Goal: Task Accomplishment & Management: Manage account settings

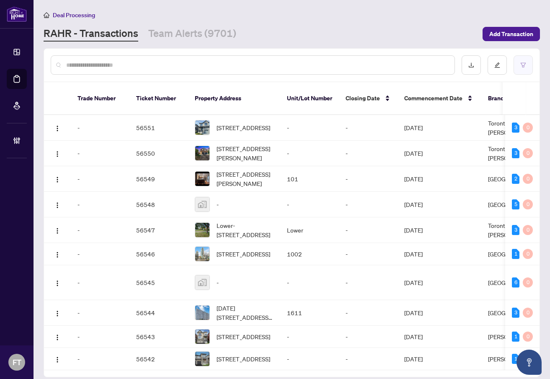
click at [522, 66] on icon "filter" at bounding box center [524, 65] width 6 height 6
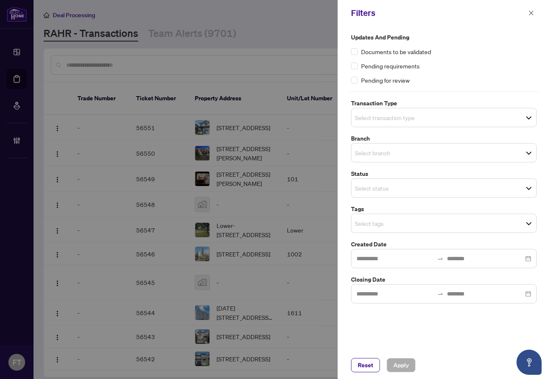
click at [401, 108] on div "Select transaction type" at bounding box center [444, 117] width 186 height 19
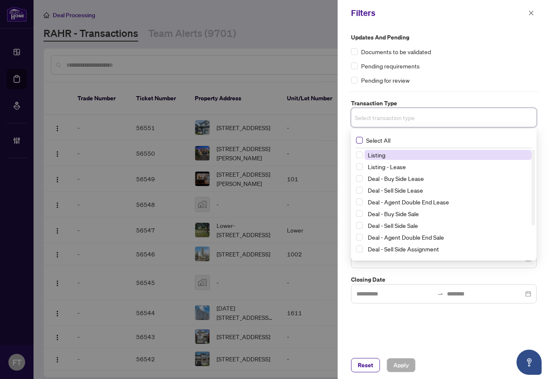
drag, startPoint x: 385, startPoint y: 138, endPoint x: 378, endPoint y: 144, distance: 9.2
click at [384, 138] on span "Select All" at bounding box center [378, 139] width 31 height 9
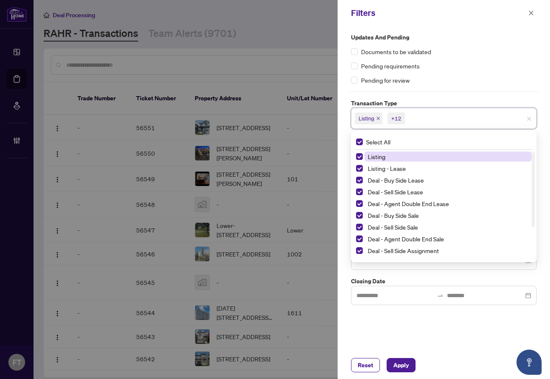
click at [379, 156] on span "Listing" at bounding box center [377, 157] width 18 height 8
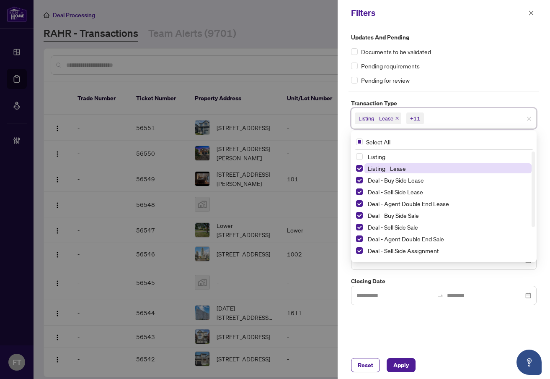
click at [379, 169] on span "Listing - Lease" at bounding box center [387, 168] width 38 height 8
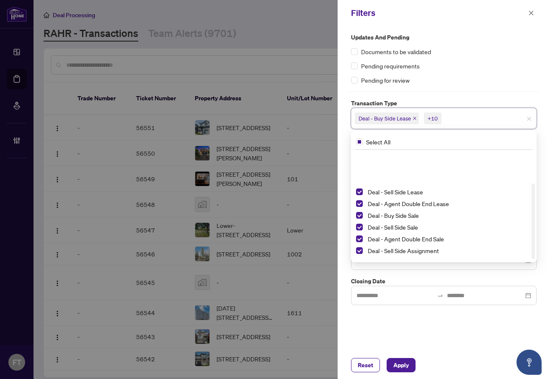
scroll to position [45, 0]
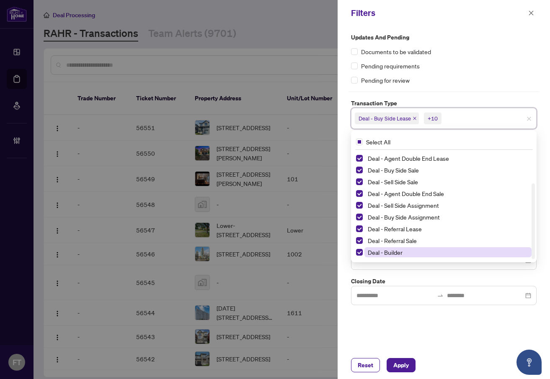
click at [391, 251] on span "Deal - Builder" at bounding box center [385, 252] width 35 height 8
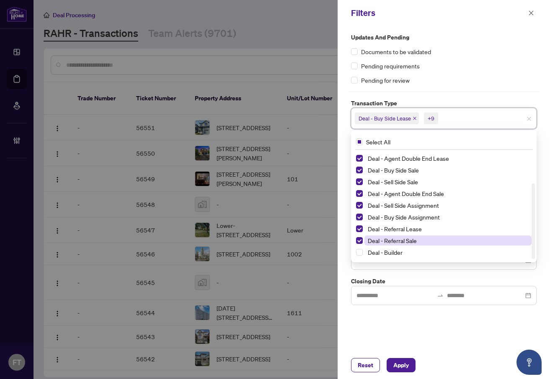
click at [393, 241] on span "Deal - Referral Sale" at bounding box center [392, 240] width 49 height 8
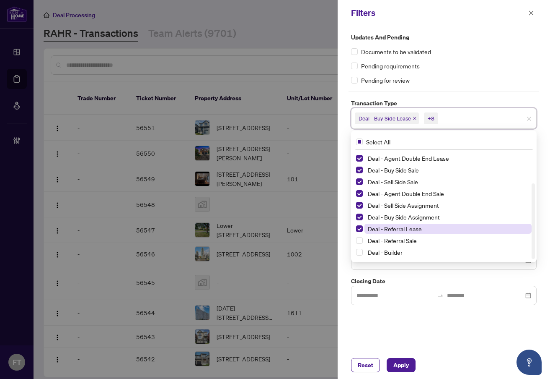
click at [395, 227] on span "Deal - Referral Lease" at bounding box center [395, 229] width 54 height 8
click at [451, 349] on div "Updates and Pending Documents to be validated Pending requirements Pending for …" at bounding box center [444, 188] width 213 height 325
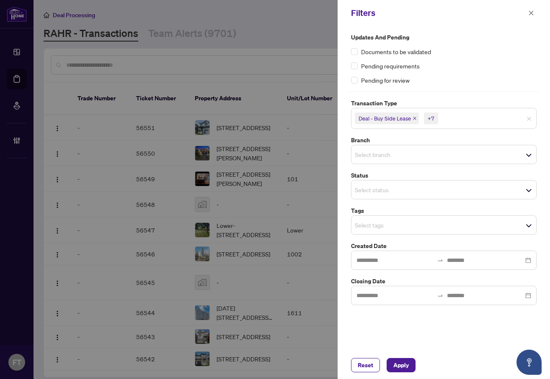
click at [376, 155] on input "search" at bounding box center [384, 154] width 59 height 10
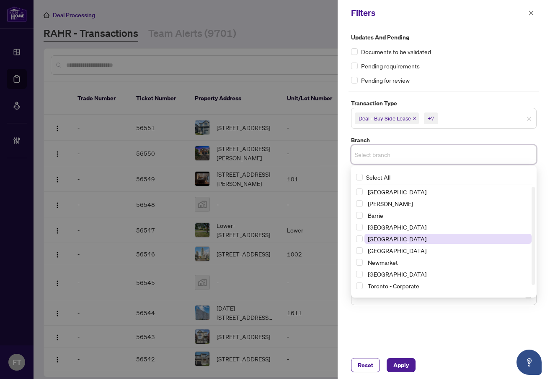
drag, startPoint x: 381, startPoint y: 225, endPoint x: 384, endPoint y: 242, distance: 17.4
click at [381, 226] on span "[GEOGRAPHIC_DATA]" at bounding box center [397, 227] width 59 height 8
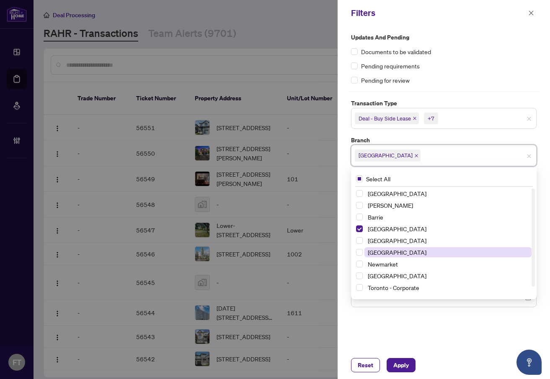
click at [384, 249] on span "[GEOGRAPHIC_DATA]" at bounding box center [397, 252] width 59 height 8
click at [391, 314] on div "Updates and Pending Documents to be validated Pending requirements Pending for …" at bounding box center [444, 188] width 213 height 325
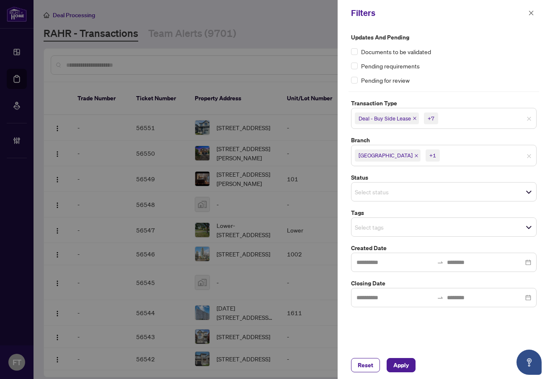
click at [371, 197] on span "Select status" at bounding box center [444, 192] width 185 height 12
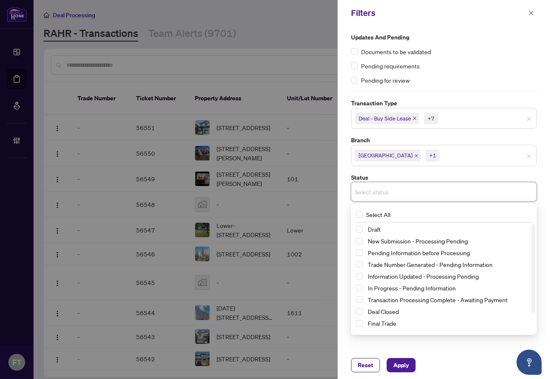
click at [413, 342] on div "Updates and Pending Documents to be validated Pending requirements Pending for …" at bounding box center [444, 188] width 213 height 325
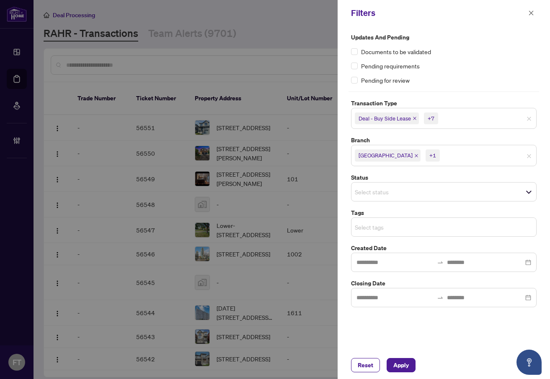
click at [378, 230] on input "search" at bounding box center [384, 227] width 59 height 10
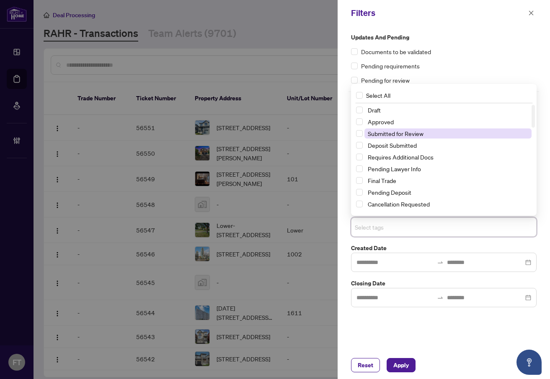
click at [384, 131] on span "Submitted for Review" at bounding box center [396, 134] width 56 height 8
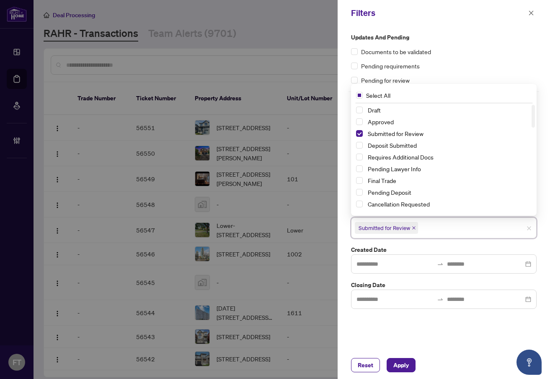
click at [435, 331] on div "Updates and Pending Documents to be validated Pending requirements Pending for …" at bounding box center [444, 188] width 213 height 325
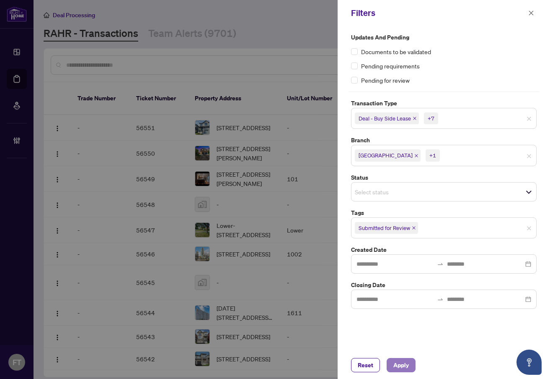
click at [407, 358] on button "Apply" at bounding box center [401, 365] width 29 height 14
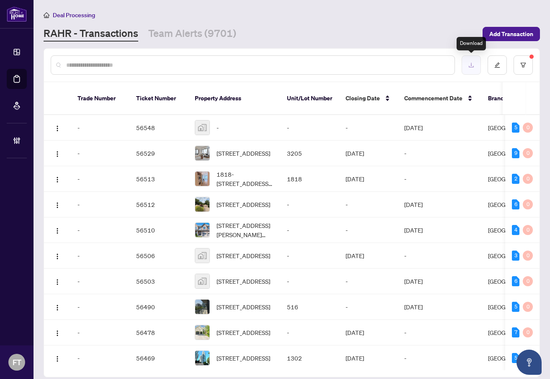
click at [472, 65] on icon "download" at bounding box center [472, 65] width 6 height 6
drag, startPoint x: 288, startPoint y: 18, endPoint x: 530, endPoint y: 62, distance: 245.8
click at [289, 18] on div "Deal Processing" at bounding box center [292, 15] width 497 height 10
click at [526, 67] on icon "filter" at bounding box center [524, 65] width 6 height 6
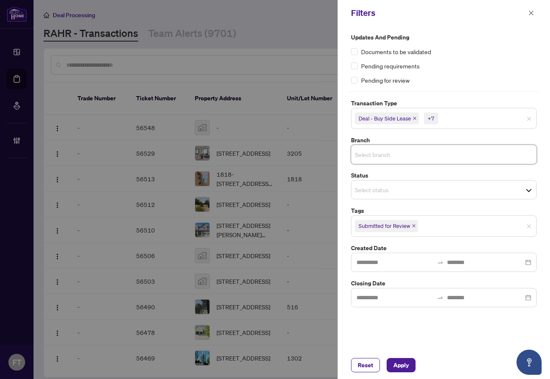
click at [414, 155] on input "search" at bounding box center [384, 154] width 59 height 10
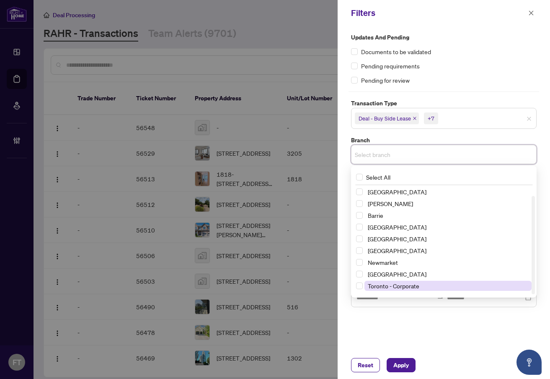
scroll to position [10, 0]
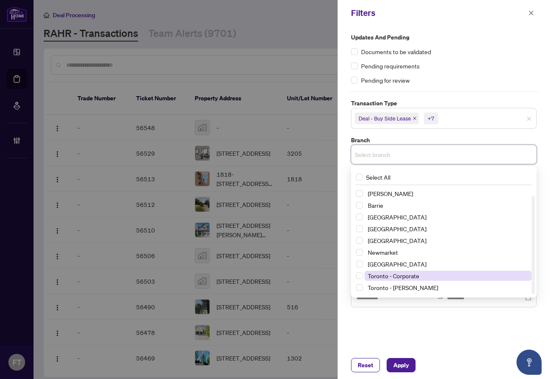
click at [389, 272] on span "Toronto - Corporate" at bounding box center [394, 276] width 52 height 8
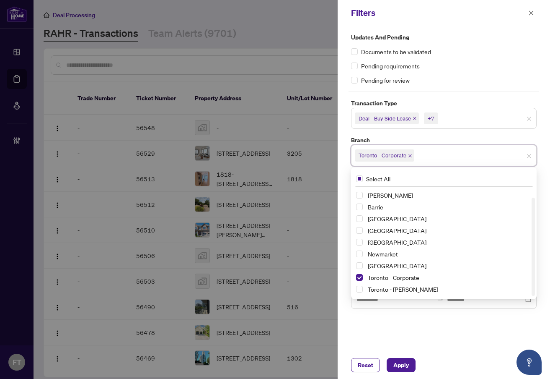
drag, startPoint x: 389, startPoint y: 290, endPoint x: 391, endPoint y: 296, distance: 6.2
click at [389, 290] on span "Toronto - [PERSON_NAME]" at bounding box center [403, 289] width 70 height 8
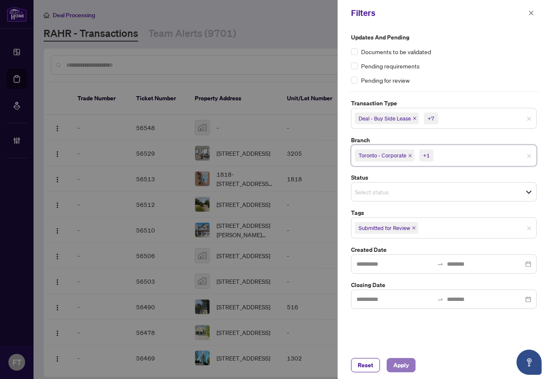
click at [400, 363] on span "Apply" at bounding box center [402, 364] width 16 height 13
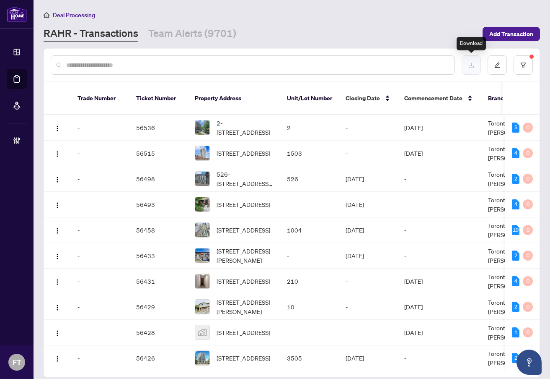
click at [475, 66] on button "button" at bounding box center [471, 64] width 19 height 19
click at [319, 5] on main "Deal Processing [PERSON_NAME] - Transactions Team Alerts (9701) Add Transaction…" at bounding box center [292, 189] width 517 height 379
click at [284, 15] on div "Deal Processing" at bounding box center [292, 15] width 497 height 10
click at [202, 71] on div at bounding box center [253, 64] width 405 height 19
click at [208, 65] on input "text" at bounding box center [257, 64] width 382 height 9
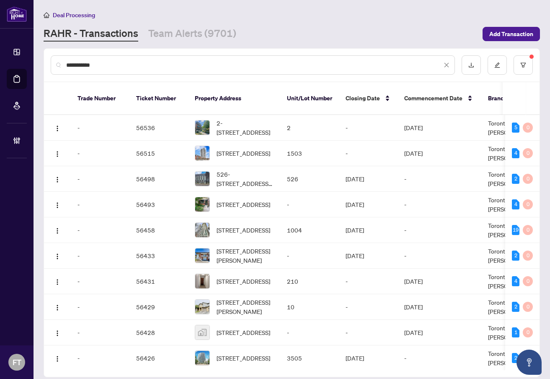
type input "**********"
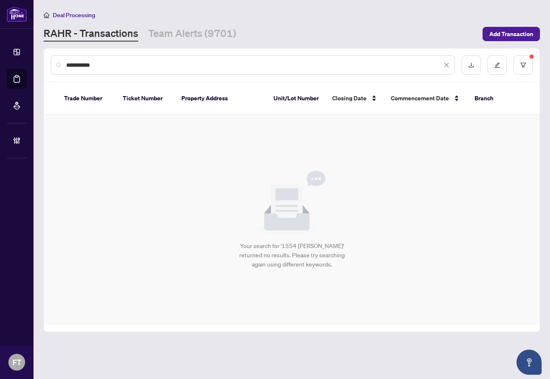
drag, startPoint x: 245, startPoint y: 123, endPoint x: 93, endPoint y: 136, distance: 153.1
click at [93, 136] on div "Your search for '1554 [PERSON_NAME]' returned no results. Please try searching …" at bounding box center [292, 220] width 496 height 210
drag, startPoint x: 278, startPoint y: 186, endPoint x: 529, endPoint y: 93, distance: 267.0
click at [278, 186] on img at bounding box center [292, 203] width 67 height 64
click at [533, 67] on div "**********" at bounding box center [292, 65] width 496 height 33
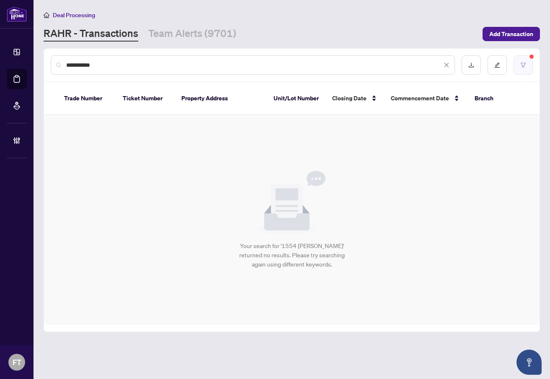
click at [527, 65] on button "button" at bounding box center [523, 64] width 19 height 19
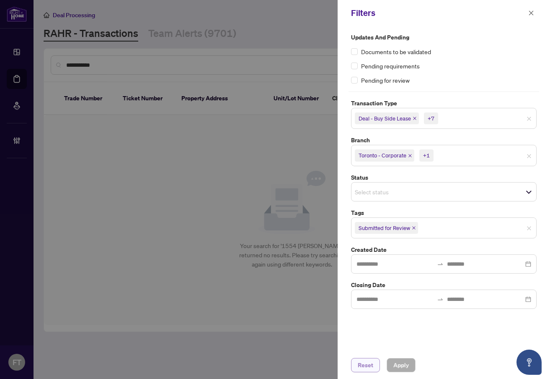
click at [377, 363] on button "Reset" at bounding box center [365, 365] width 29 height 14
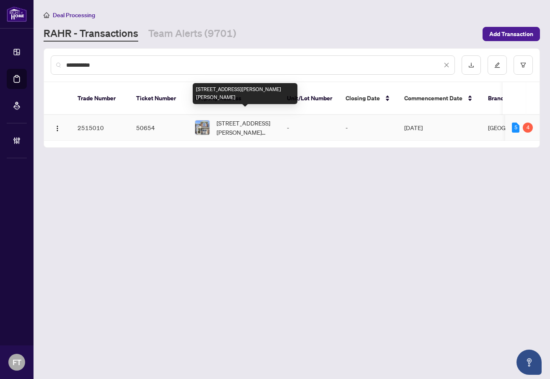
click at [233, 115] on td "[STREET_ADDRESS][PERSON_NAME][PERSON_NAME]" at bounding box center [234, 128] width 92 height 26
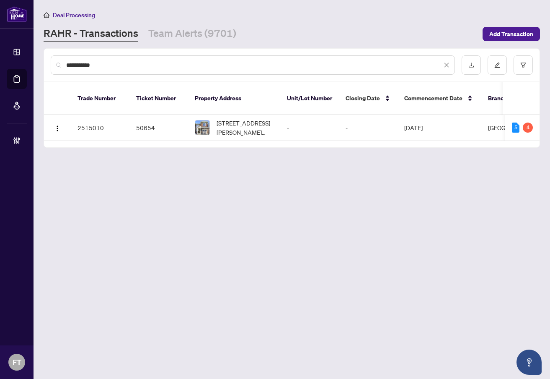
click at [182, 34] on link "Team Alerts (9701)" at bounding box center [192, 33] width 88 height 15
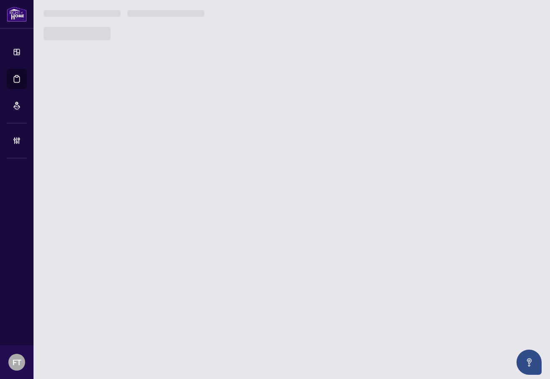
click at [243, 60] on main "**********" at bounding box center [292, 189] width 517 height 379
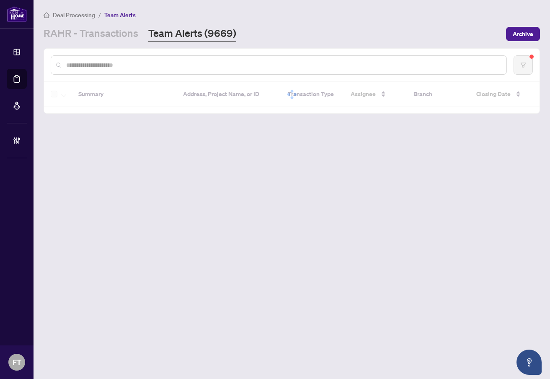
click at [244, 67] on input "text" at bounding box center [283, 64] width 434 height 9
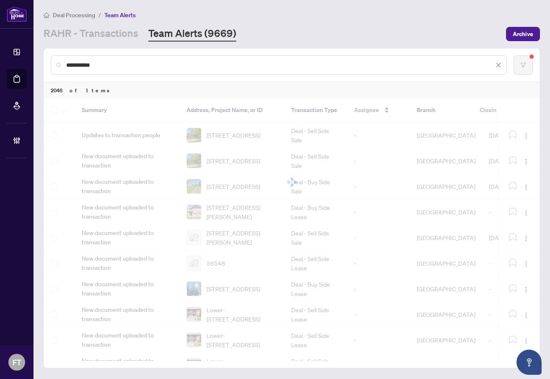
type input "**********"
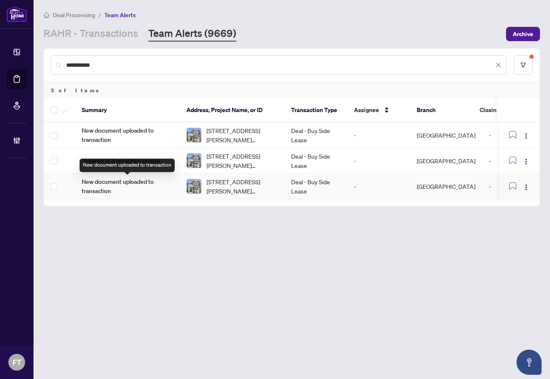
click at [91, 186] on span "New document uploaded to transaction" at bounding box center [127, 186] width 91 height 18
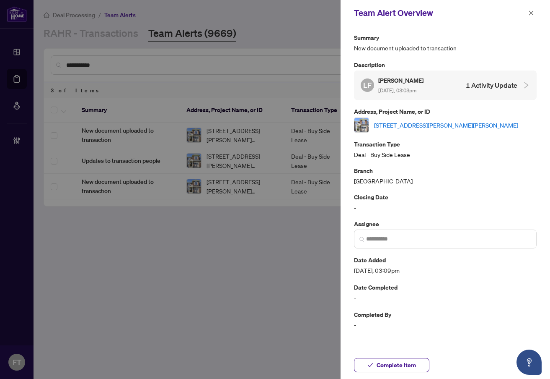
click at [432, 67] on p "Description" at bounding box center [445, 65] width 183 height 10
click at [425, 81] on h5 "[PERSON_NAME]" at bounding box center [402, 80] width 47 height 10
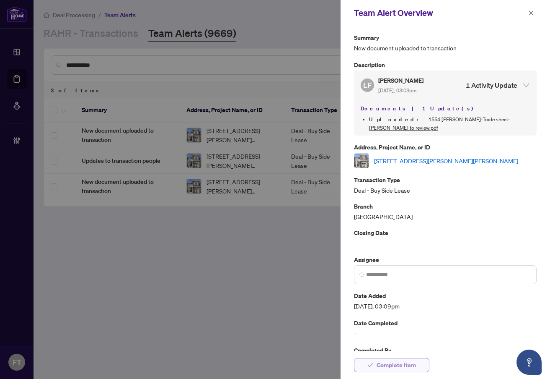
click at [421, 363] on button "Complete Item" at bounding box center [391, 365] width 75 height 14
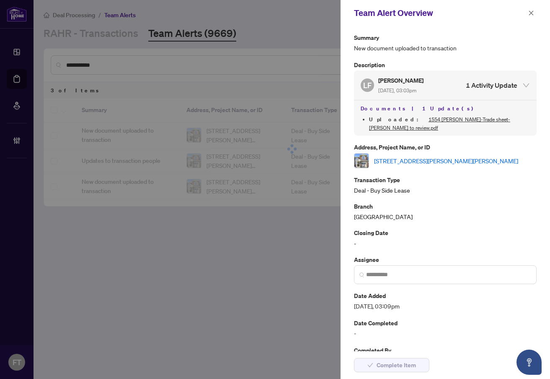
click at [537, 15] on div "Team Alert Overview" at bounding box center [446, 13] width 210 height 26
click at [533, 13] on icon "close" at bounding box center [532, 13] width 6 height 6
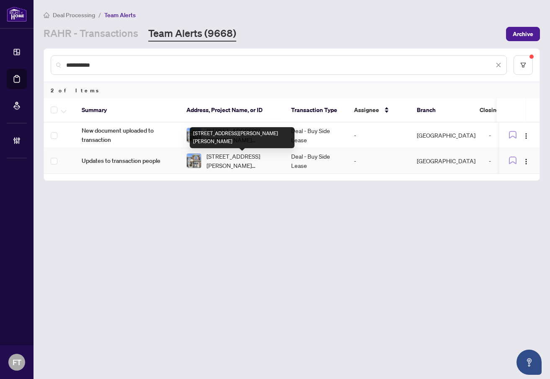
click at [222, 159] on span "[STREET_ADDRESS][PERSON_NAME][PERSON_NAME]" at bounding box center [242, 160] width 71 height 18
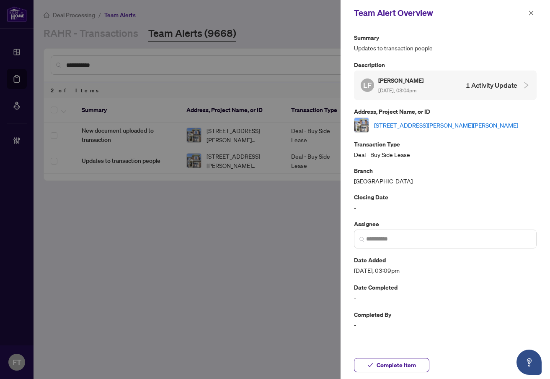
click at [451, 81] on div "LF [PERSON_NAME] [DATE], 03:04pm 1 Activity Update" at bounding box center [439, 84] width 157 height 19
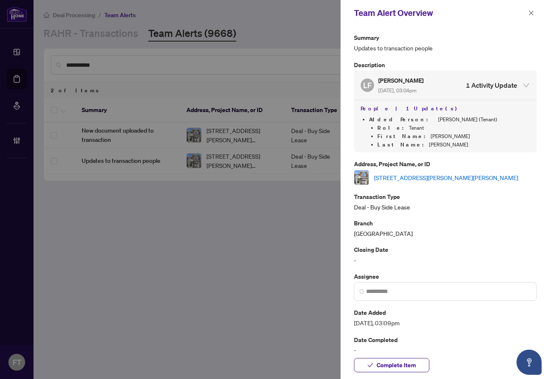
click at [391, 364] on span "Complete Item" at bounding box center [396, 364] width 39 height 13
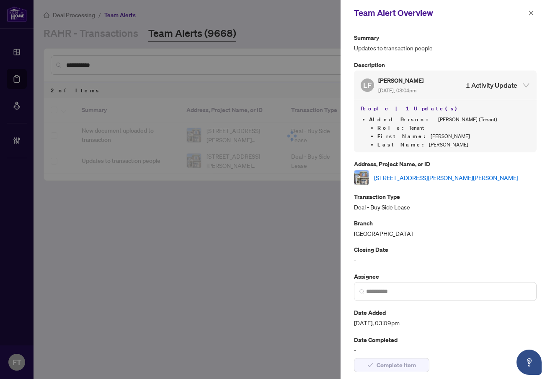
drag, startPoint x: 530, startPoint y: 8, endPoint x: 524, endPoint y: 20, distance: 12.9
click at [530, 10] on span "button" at bounding box center [532, 12] width 6 height 13
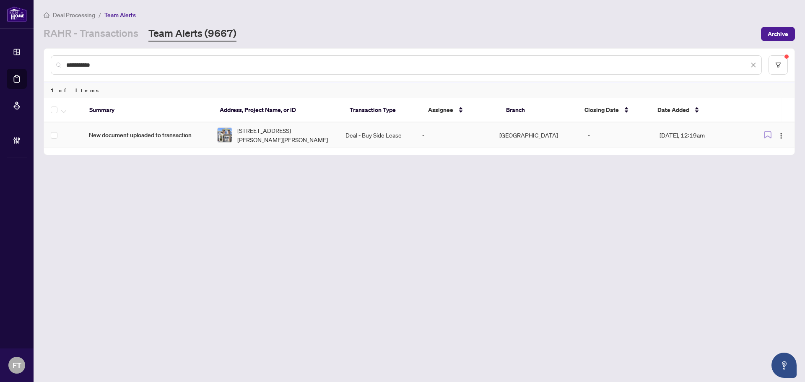
click at [132, 137] on span "New document uploaded to transaction" at bounding box center [146, 134] width 115 height 9
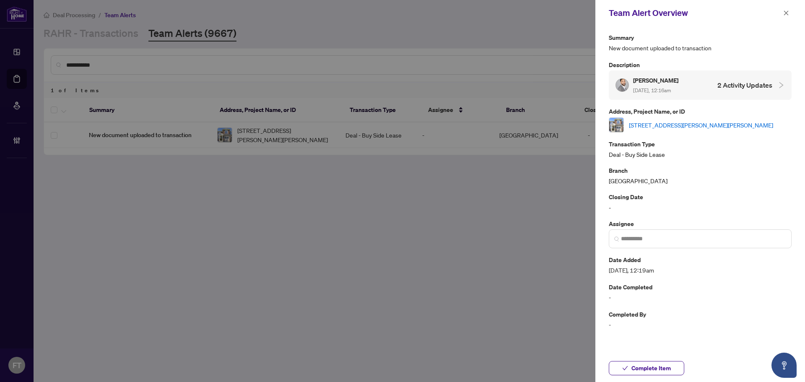
click at [550, 86] on div "[PERSON_NAME] [DATE], 12:16am" at bounding box center [656, 84] width 47 height 19
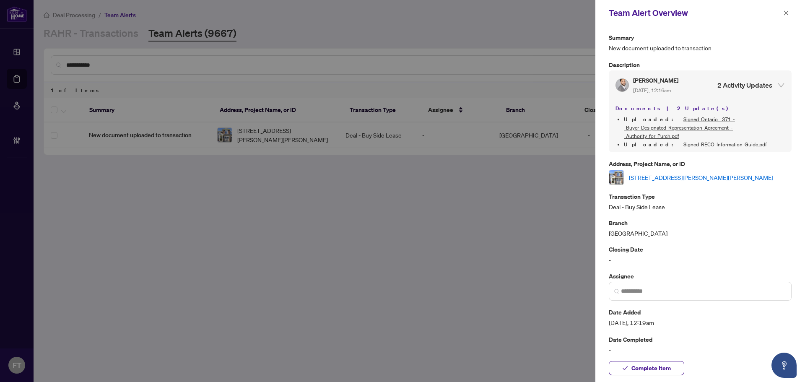
click at [550, 180] on link "[STREET_ADDRESS][PERSON_NAME][PERSON_NAME]" at bounding box center [701, 177] width 144 height 9
click at [550, 366] on span "Complete Item" at bounding box center [650, 367] width 39 height 13
click at [550, 11] on button "button" at bounding box center [786, 13] width 11 height 10
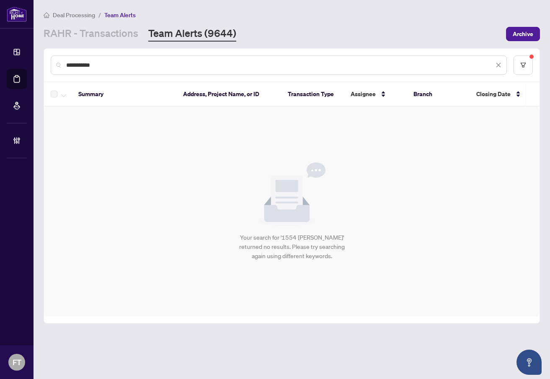
click at [104, 68] on input "**********" at bounding box center [280, 64] width 428 height 9
click at [106, 69] on input "**********" at bounding box center [280, 64] width 428 height 9
click at [100, 34] on link "RAHR - Transactions" at bounding box center [91, 33] width 95 height 15
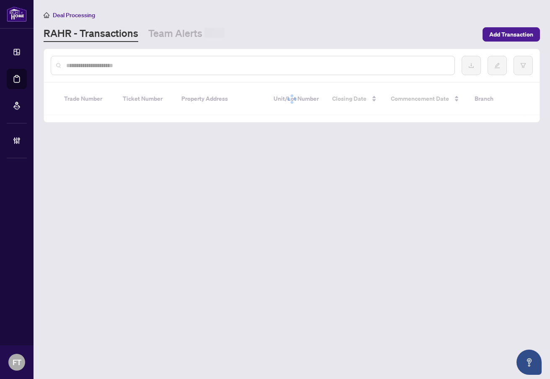
click at [113, 69] on input "text" at bounding box center [257, 65] width 382 height 9
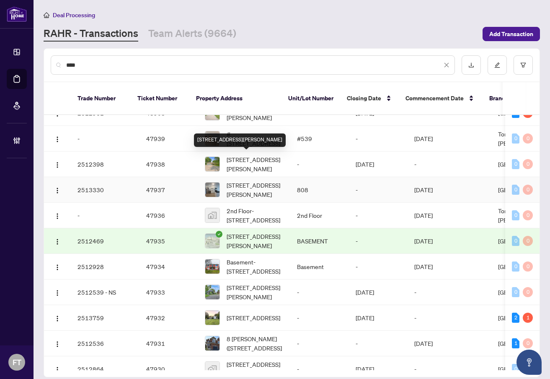
scroll to position [42, 0]
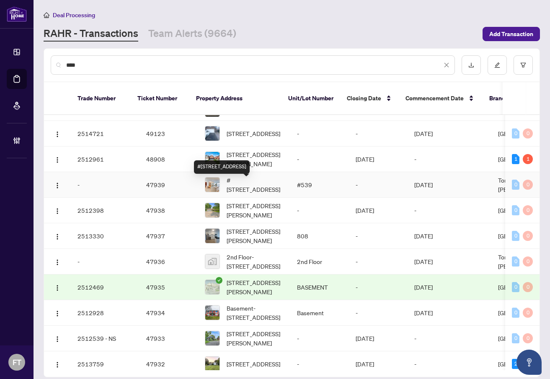
click at [239, 166] on div "#[STREET_ADDRESS]" at bounding box center [222, 166] width 56 height 13
click at [385, 161] on td "[DATE]" at bounding box center [378, 159] width 59 height 26
click at [120, 68] on input "****" at bounding box center [254, 64] width 376 height 9
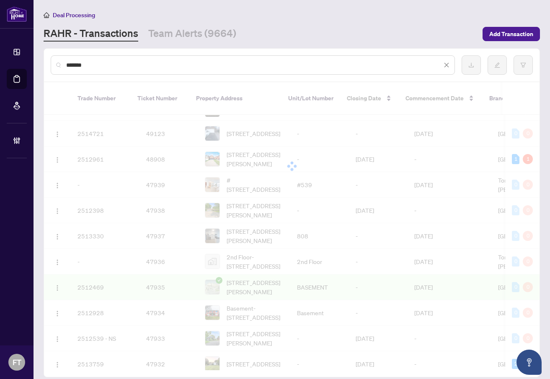
scroll to position [0, 0]
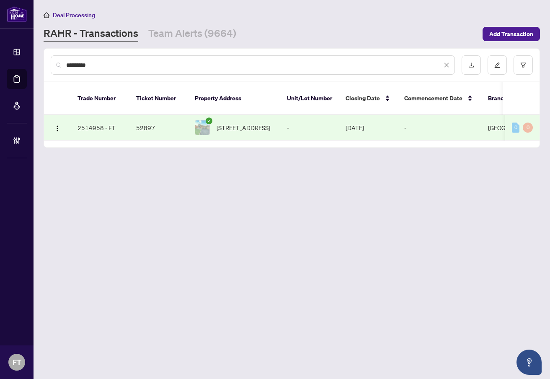
click at [244, 123] on span "[STREET_ADDRESS]" at bounding box center [244, 127] width 54 height 9
click at [91, 37] on link "RAHR - Transactions" at bounding box center [91, 33] width 95 height 15
click at [131, 62] on input "*********" at bounding box center [254, 64] width 376 height 9
click at [132, 64] on input "*********" at bounding box center [254, 64] width 376 height 9
click at [131, 65] on input "*********" at bounding box center [254, 64] width 376 height 9
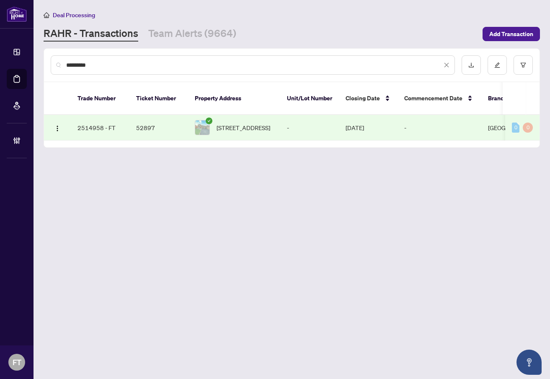
drag, startPoint x: 251, startPoint y: 139, endPoint x: 241, endPoint y: 141, distance: 9.9
click at [251, 139] on div "Trade Number Ticket Number Property Address Unit/Lot Number Closing Date Commen…" at bounding box center [292, 114] width 496 height 65
click at [110, 69] on input "*********" at bounding box center [254, 64] width 376 height 9
click at [109, 69] on input "*********" at bounding box center [254, 64] width 376 height 9
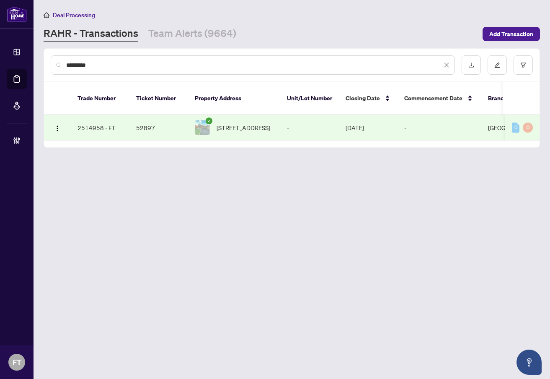
click at [109, 69] on input "*********" at bounding box center [254, 64] width 376 height 9
type input "*******"
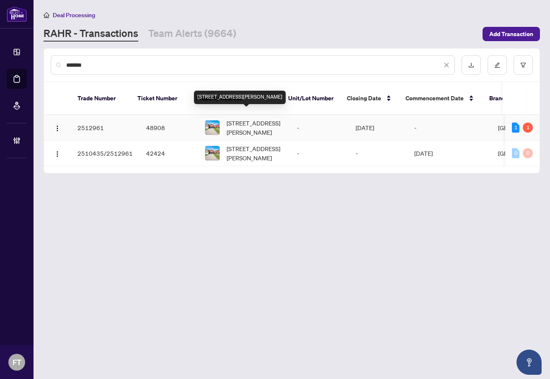
click at [265, 118] on span "[STREET_ADDRESS][PERSON_NAME]" at bounding box center [255, 127] width 57 height 18
